Goal: Task Accomplishment & Management: Manage account settings

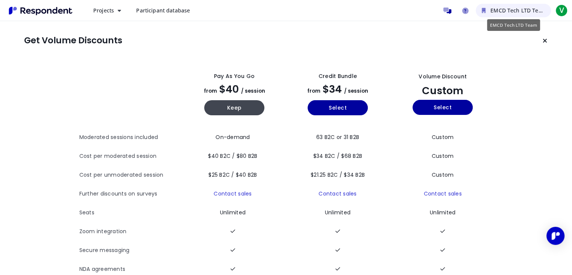
click at [507, 12] on span "EMCD Tech LTD Team" at bounding box center [518, 10] width 56 height 7
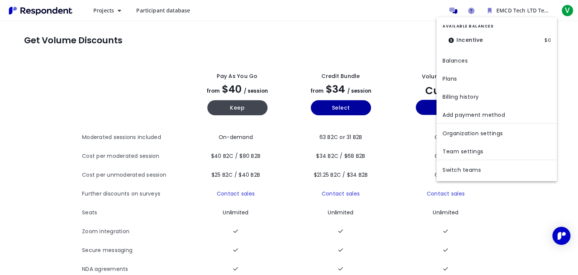
click at [481, 38] on dt "Incentive" at bounding box center [465, 39] width 47 height 15
click at [463, 62] on link "Balances" at bounding box center [496, 60] width 120 height 18
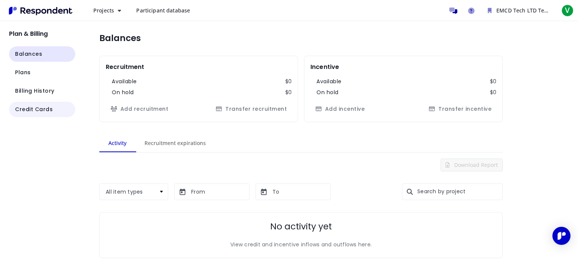
click at [48, 107] on span "Credit Cards" at bounding box center [34, 109] width 38 height 8
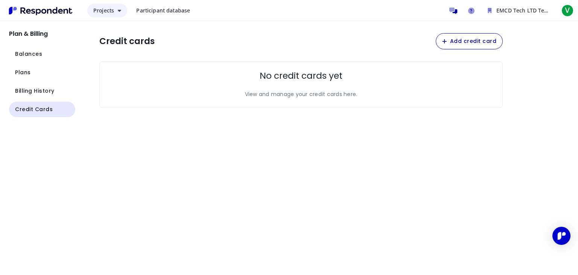
click at [111, 10] on span "Projects" at bounding box center [103, 10] width 21 height 7
click at [45, 12] on md-backdrop at bounding box center [289, 137] width 578 height 275
click at [89, 9] on button "Projects" at bounding box center [107, 11] width 40 height 14
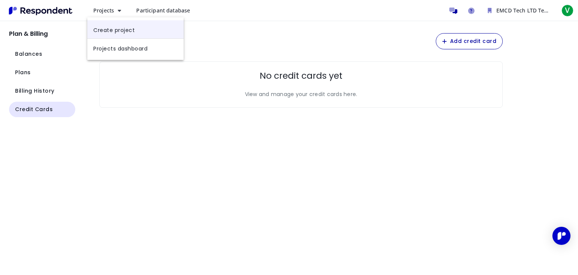
click at [126, 30] on link "Create project" at bounding box center [135, 29] width 96 height 18
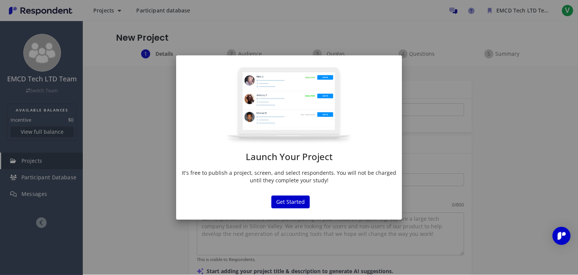
click at [131, 130] on div "Launch Your Project It's free to publish a project, screen, and select responde…" at bounding box center [289, 137] width 578 height 275
click at [292, 201] on button "Get Started" at bounding box center [290, 201] width 38 height 13
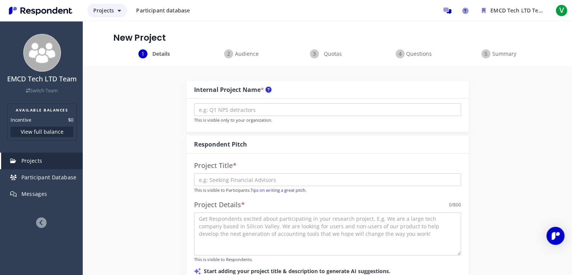
click at [121, 12] on button "Projects" at bounding box center [107, 11] width 40 height 14
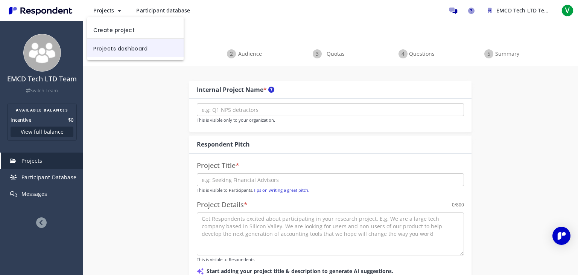
click at [126, 46] on link "Projects dashboard" at bounding box center [135, 48] width 96 height 18
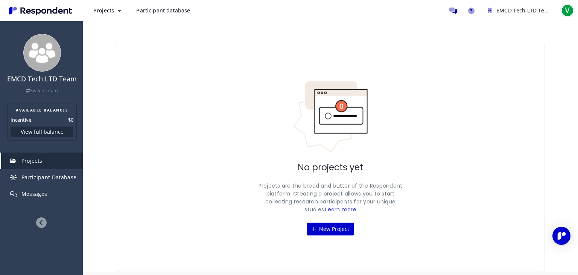
click at [566, 9] on span "V" at bounding box center [567, 11] width 12 height 12
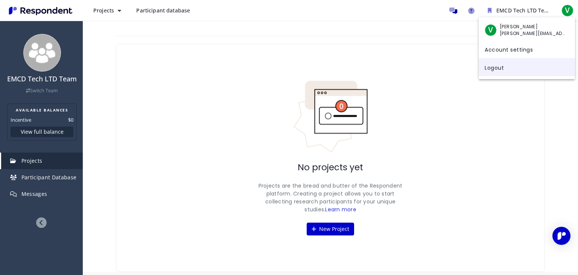
click at [498, 70] on link "Logout" at bounding box center [526, 67] width 96 height 18
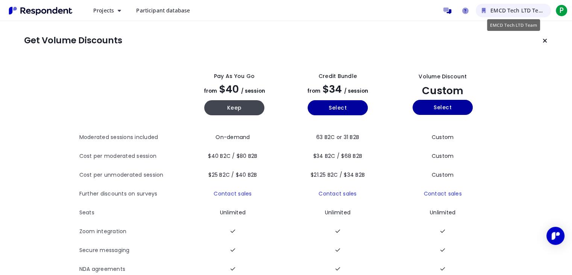
click at [506, 13] on span "EMCD Tech LTD Team" at bounding box center [518, 10] width 56 height 7
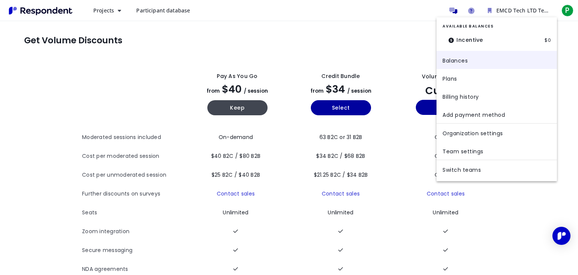
click at [457, 59] on link "Balances" at bounding box center [496, 60] width 120 height 18
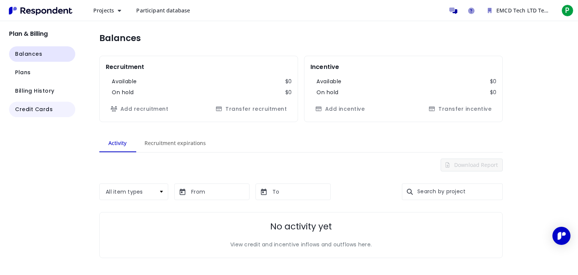
click at [38, 112] on span "Credit Cards" at bounding box center [34, 109] width 38 height 8
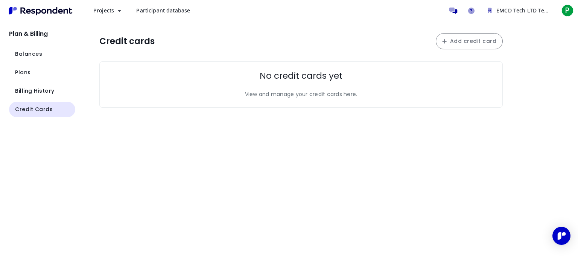
click at [50, 11] on img "Main navigation" at bounding box center [40, 11] width 69 height 12
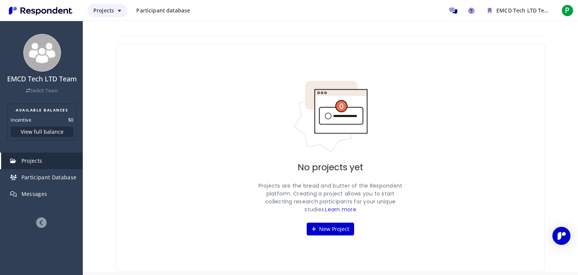
click at [110, 12] on span "Projects" at bounding box center [103, 10] width 21 height 7
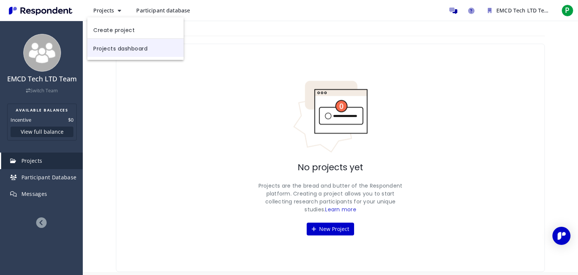
click at [128, 52] on link "Projects dashboard" at bounding box center [135, 48] width 96 height 18
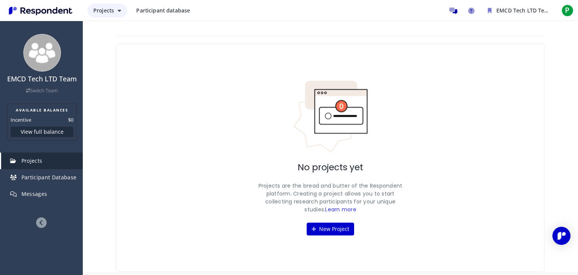
click at [102, 7] on span "Projects" at bounding box center [103, 10] width 21 height 7
click at [567, 13] on md-backdrop at bounding box center [289, 137] width 578 height 275
click at [531, 13] on span "EMCD Tech LTD Team" at bounding box center [524, 10] width 56 height 7
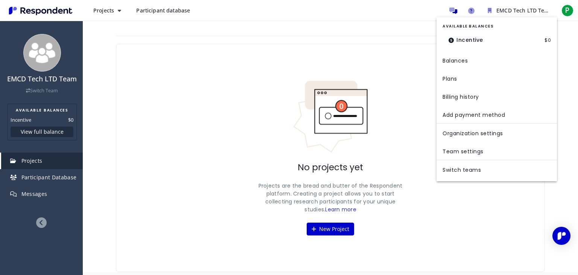
click at [570, 10] on md-backdrop at bounding box center [289, 137] width 578 height 275
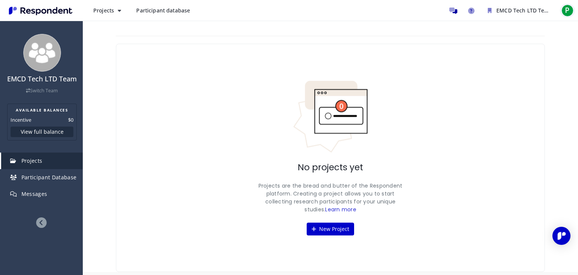
click at [565, 10] on span "P" at bounding box center [567, 11] width 12 height 12
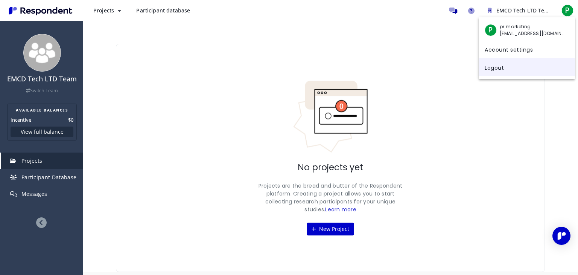
click at [504, 65] on link "Logout" at bounding box center [526, 67] width 96 height 18
